Goal: Download file/media

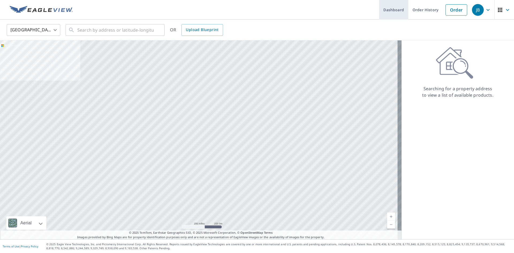
click at [397, 9] on link "Dashboard" at bounding box center [393, 10] width 29 height 20
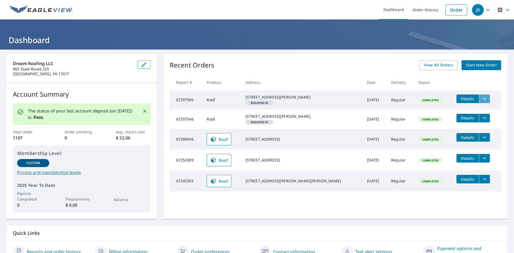
click at [482, 100] on icon "filesDropdownBtn-67297580" at bounding box center [485, 99] width 6 height 6
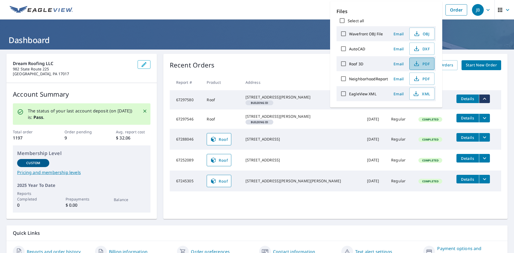
click at [422, 66] on span "PDF" at bounding box center [421, 64] width 17 height 6
click at [280, 74] on div "Recent Orders View All Orders Start New Order Report # Product Address Date Del…" at bounding box center [335, 136] width 344 height 165
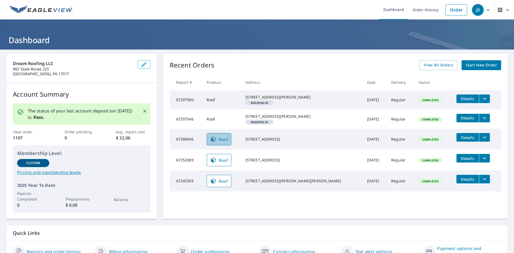
click at [225, 142] on span "Roof" at bounding box center [219, 139] width 18 height 6
click at [482, 141] on icon "filesDropdownBtn-67288046" at bounding box center [485, 137] width 6 height 6
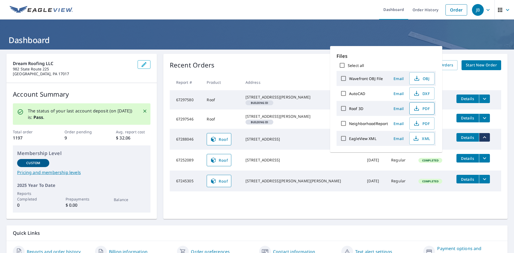
click at [425, 108] on span "PDF" at bounding box center [421, 108] width 17 height 6
click at [226, 142] on span "Roof" at bounding box center [219, 139] width 18 height 6
